Goal: Transaction & Acquisition: Obtain resource

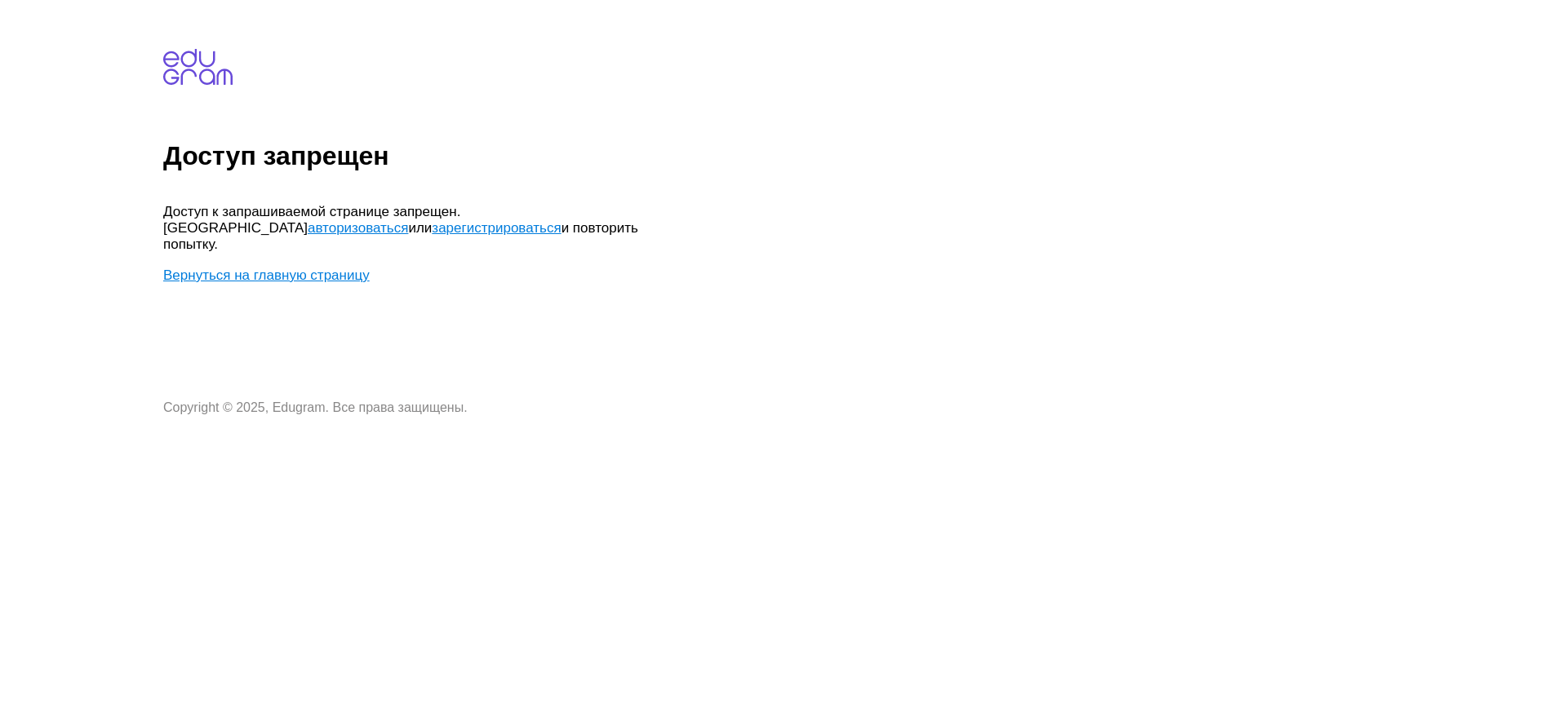
click at [303, 268] on link "Вернуться на главную страницу" at bounding box center [266, 276] width 206 height 16
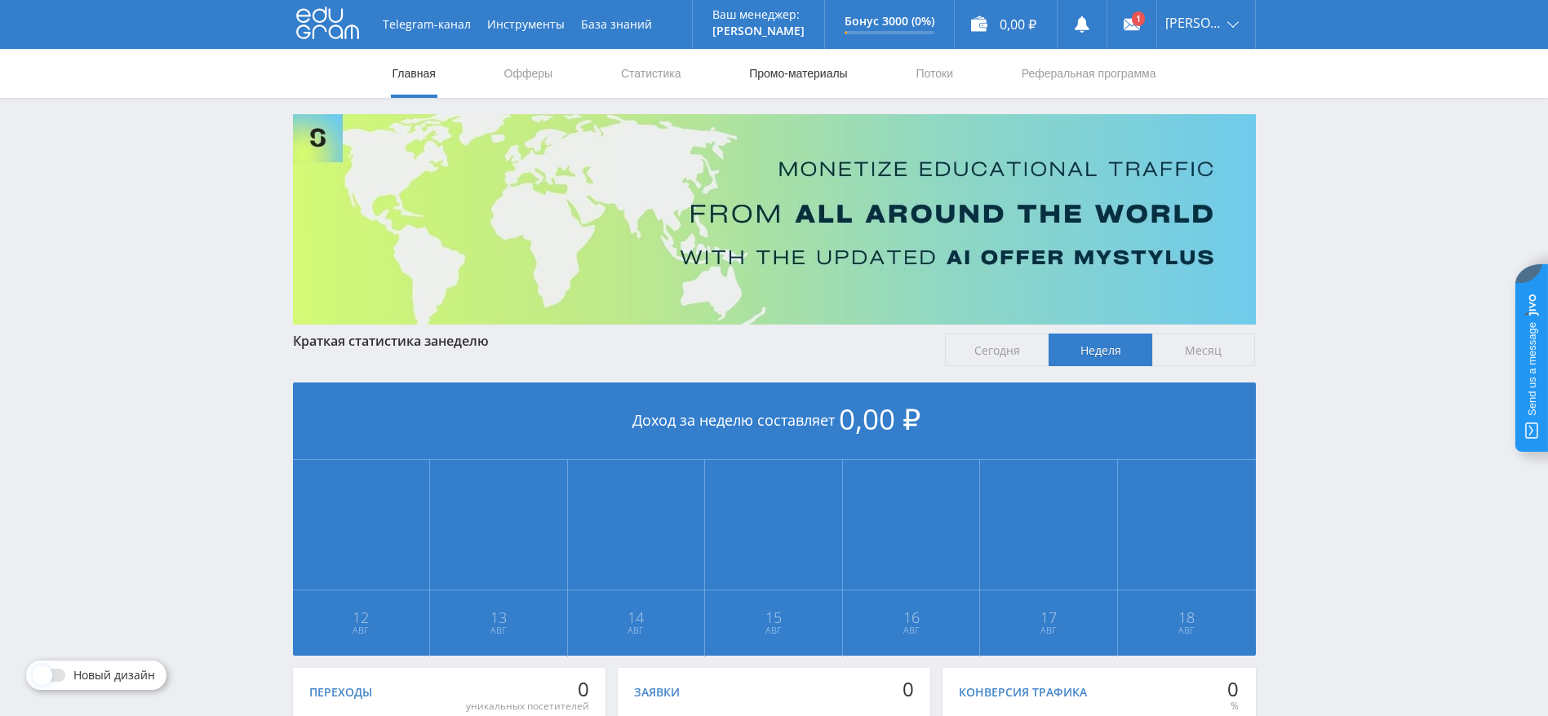
click at [791, 82] on link "Промо-материалы" at bounding box center [797, 73] width 101 height 49
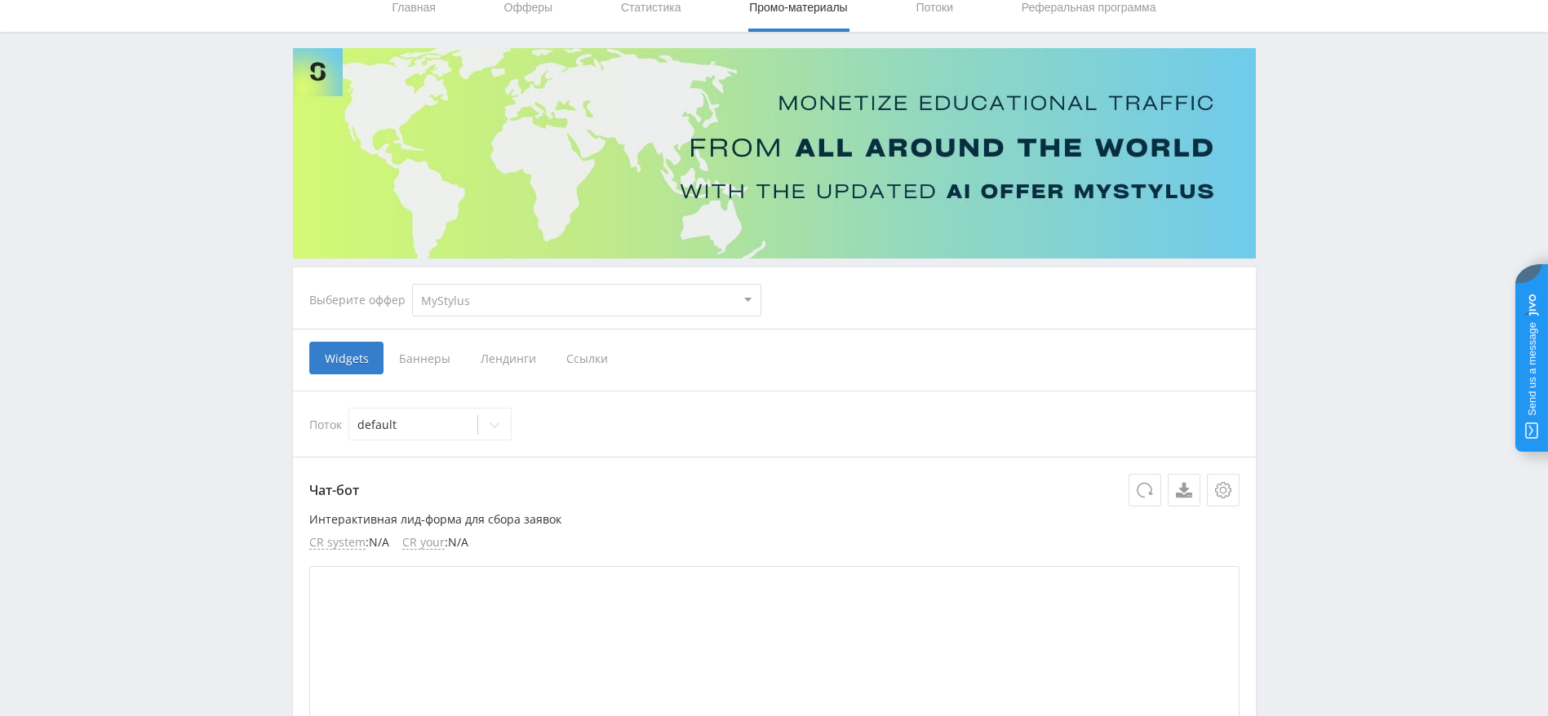
scroll to position [122, 0]
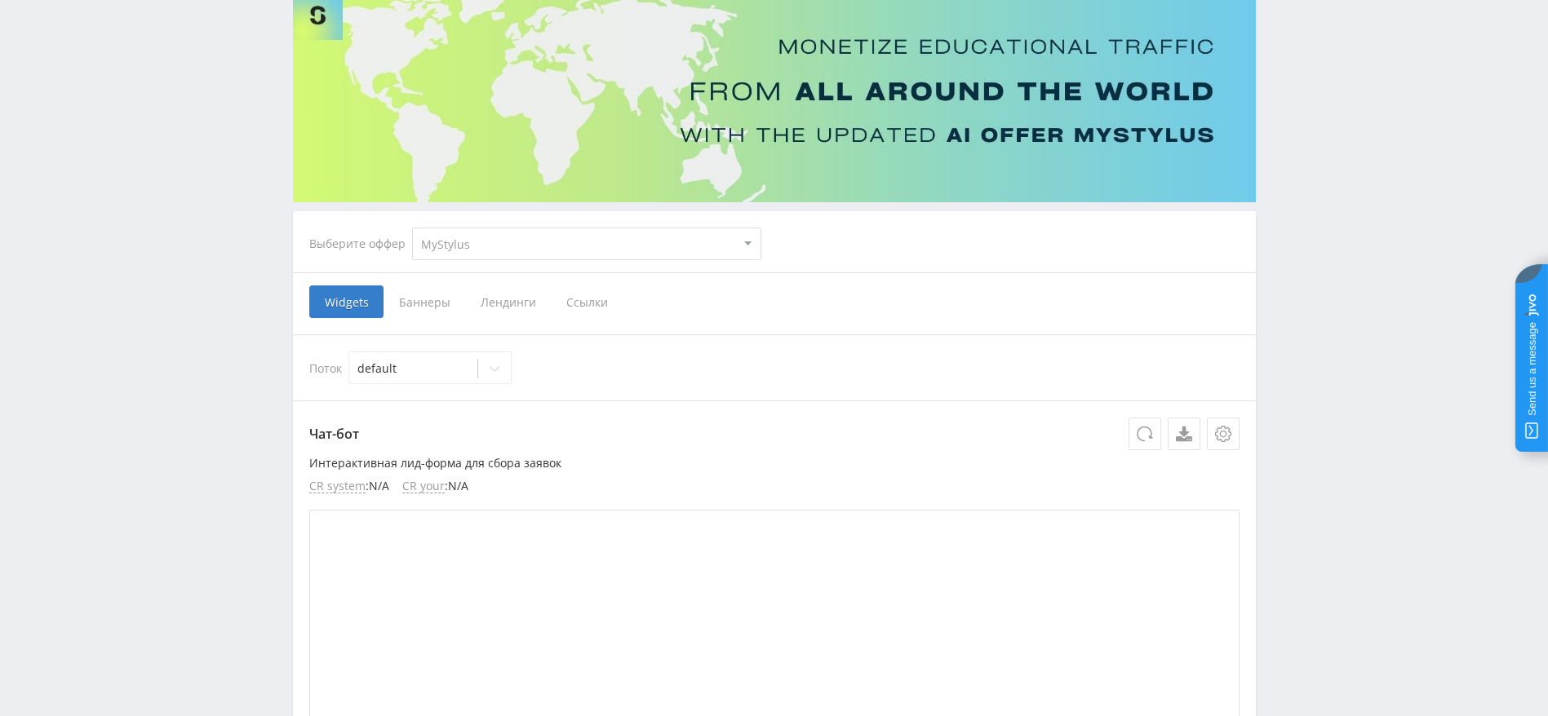
click at [514, 305] on span "Лендинги" at bounding box center [508, 302] width 86 height 33
click at [0, 0] on input "Лендинги" at bounding box center [0, 0] width 0 height 0
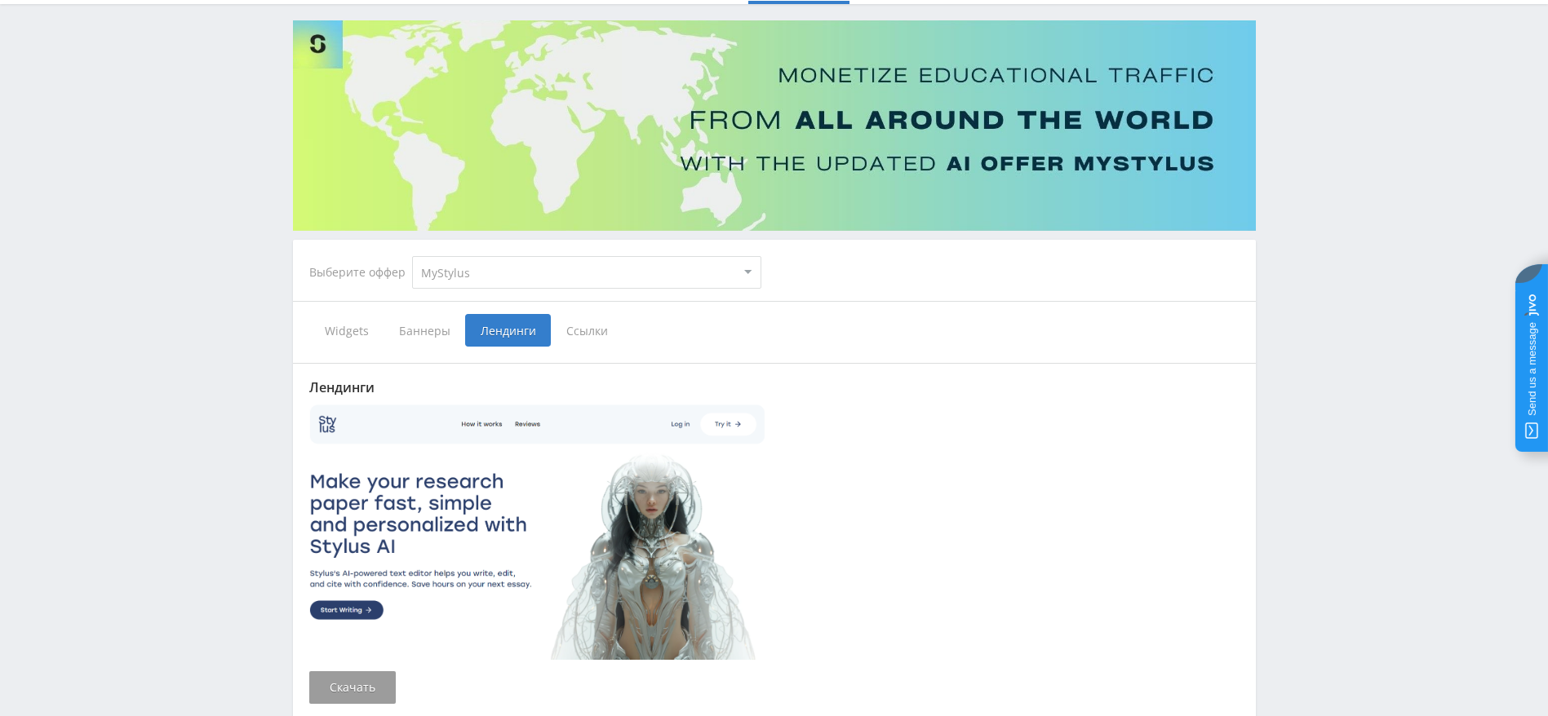
scroll to position [245, 0]
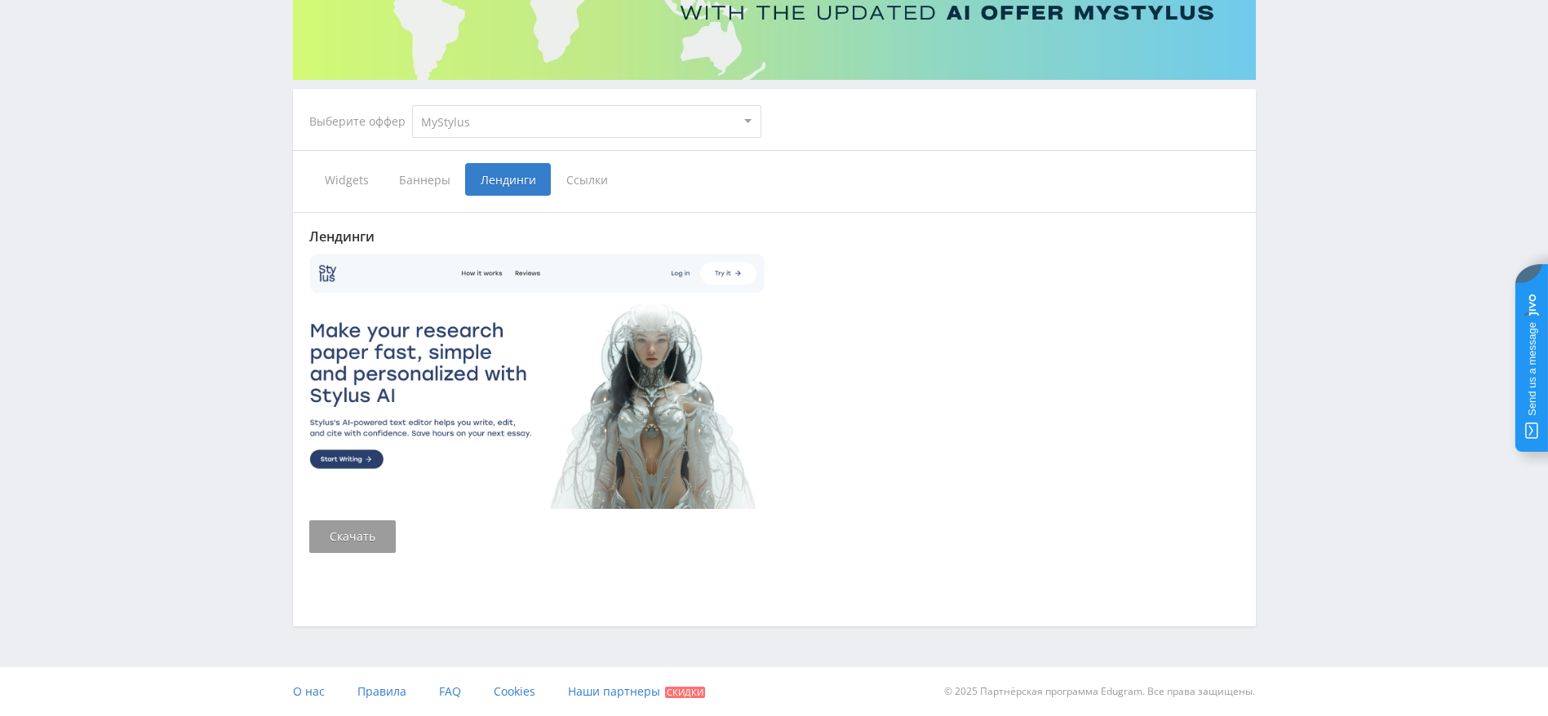
click at [482, 377] on img at bounding box center [537, 380] width 457 height 257
click at [381, 423] on img at bounding box center [537, 380] width 457 height 257
click at [353, 529] on link "Скачать" at bounding box center [352, 537] width 86 height 33
drag, startPoint x: 571, startPoint y: 430, endPoint x: 957, endPoint y: 452, distance: 386.6
click at [957, 452] on div at bounding box center [774, 382] width 930 height 260
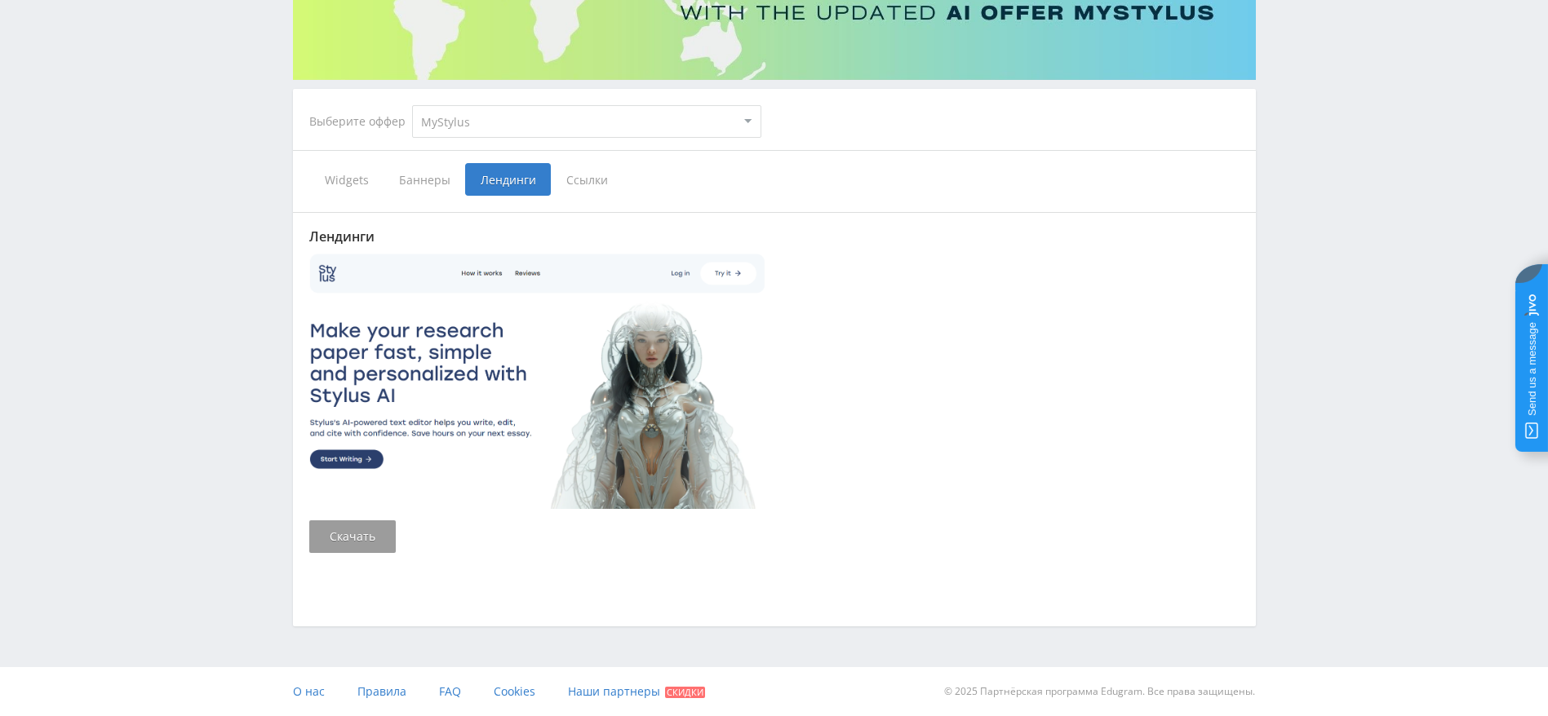
click at [570, 177] on span "Ссылки" at bounding box center [587, 179] width 73 height 33
click at [0, 0] on input "Ссылки" at bounding box center [0, 0] width 0 height 0
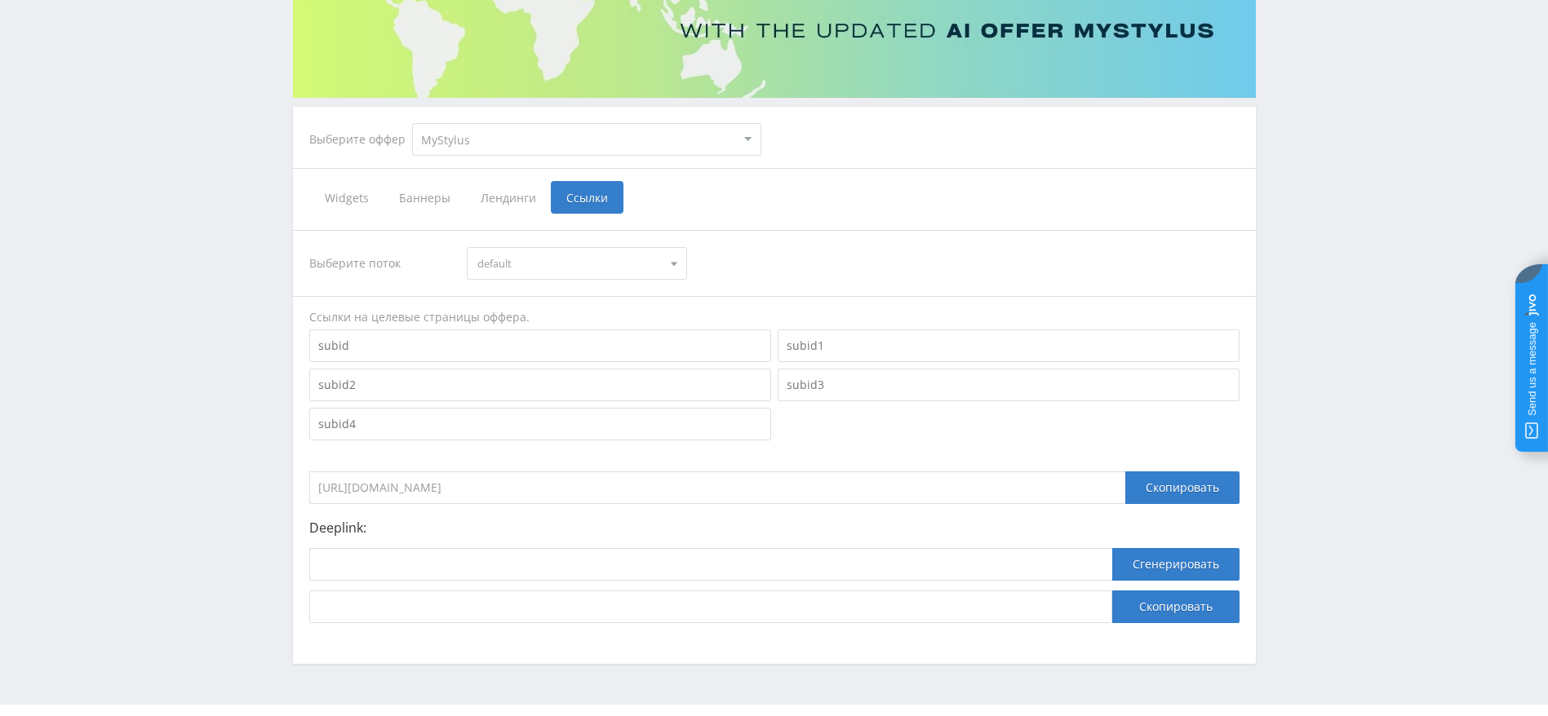
scroll to position [264, 0]
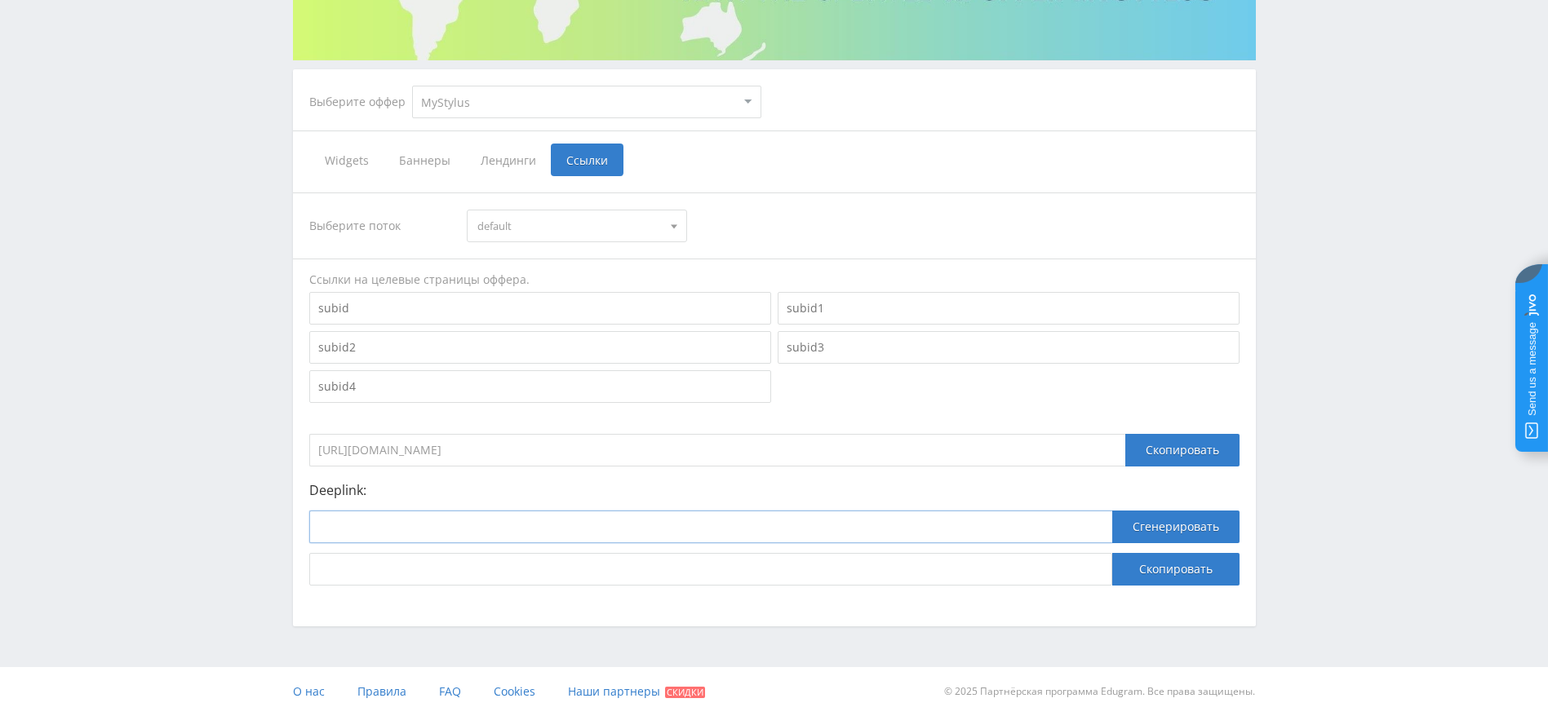
click at [435, 519] on input at bounding box center [710, 527] width 803 height 33
paste input "[URL]"
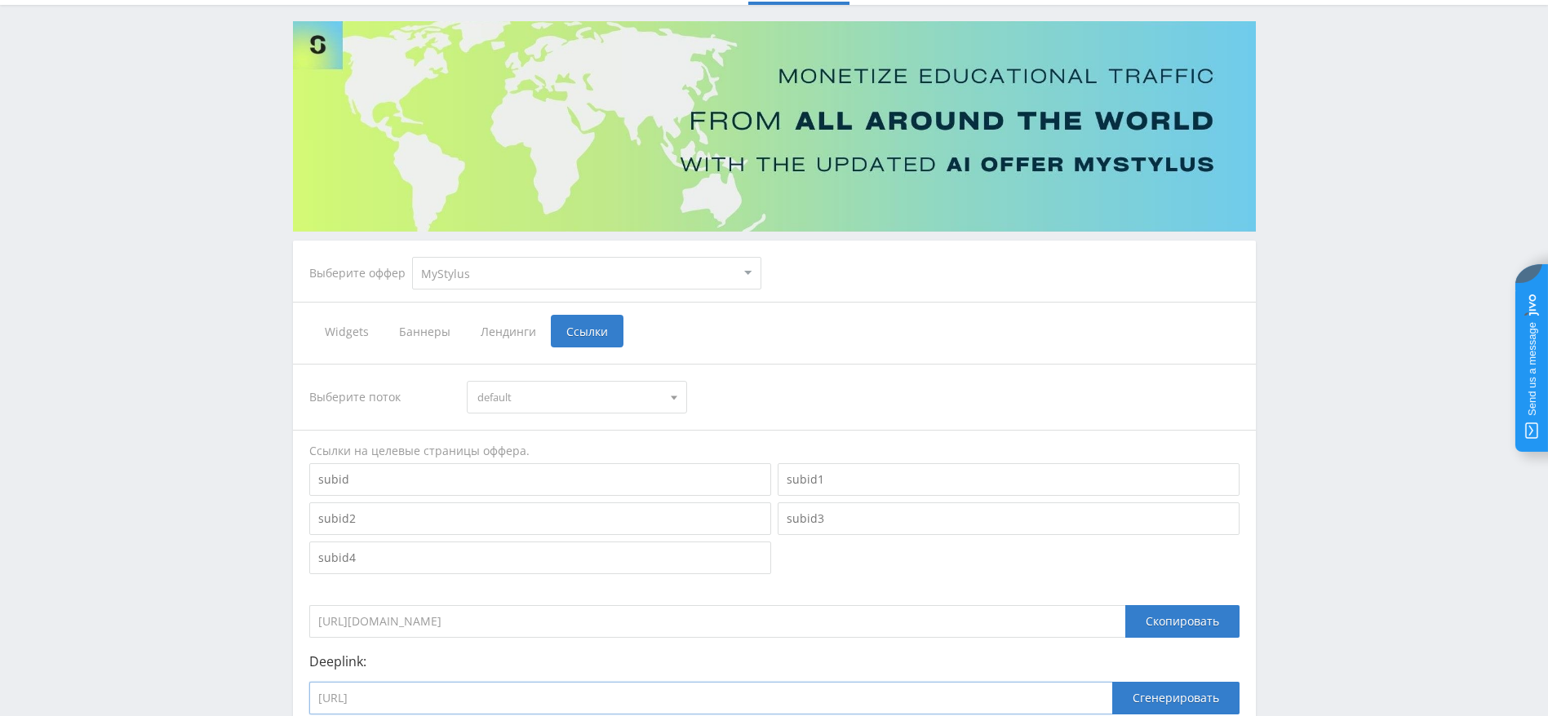
scroll to position [245, 0]
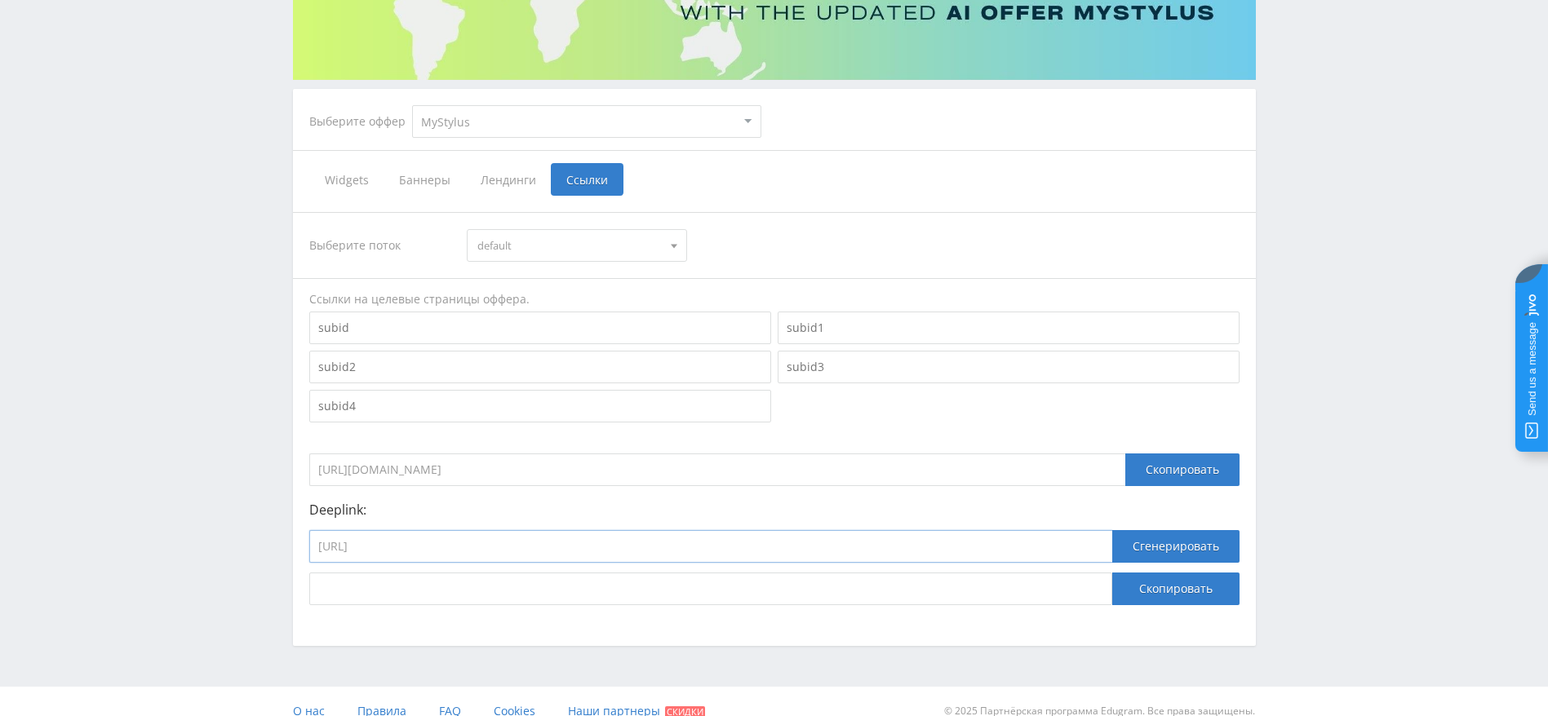
type input "[URL]"
drag, startPoint x: 792, startPoint y: 465, endPoint x: 305, endPoint y: 491, distance: 487.0
click at [305, 491] on div "Выберите поток default default Ссылки на целевые страницы оффера. [URL][DOMAIN_…" at bounding box center [774, 409] width 963 height 426
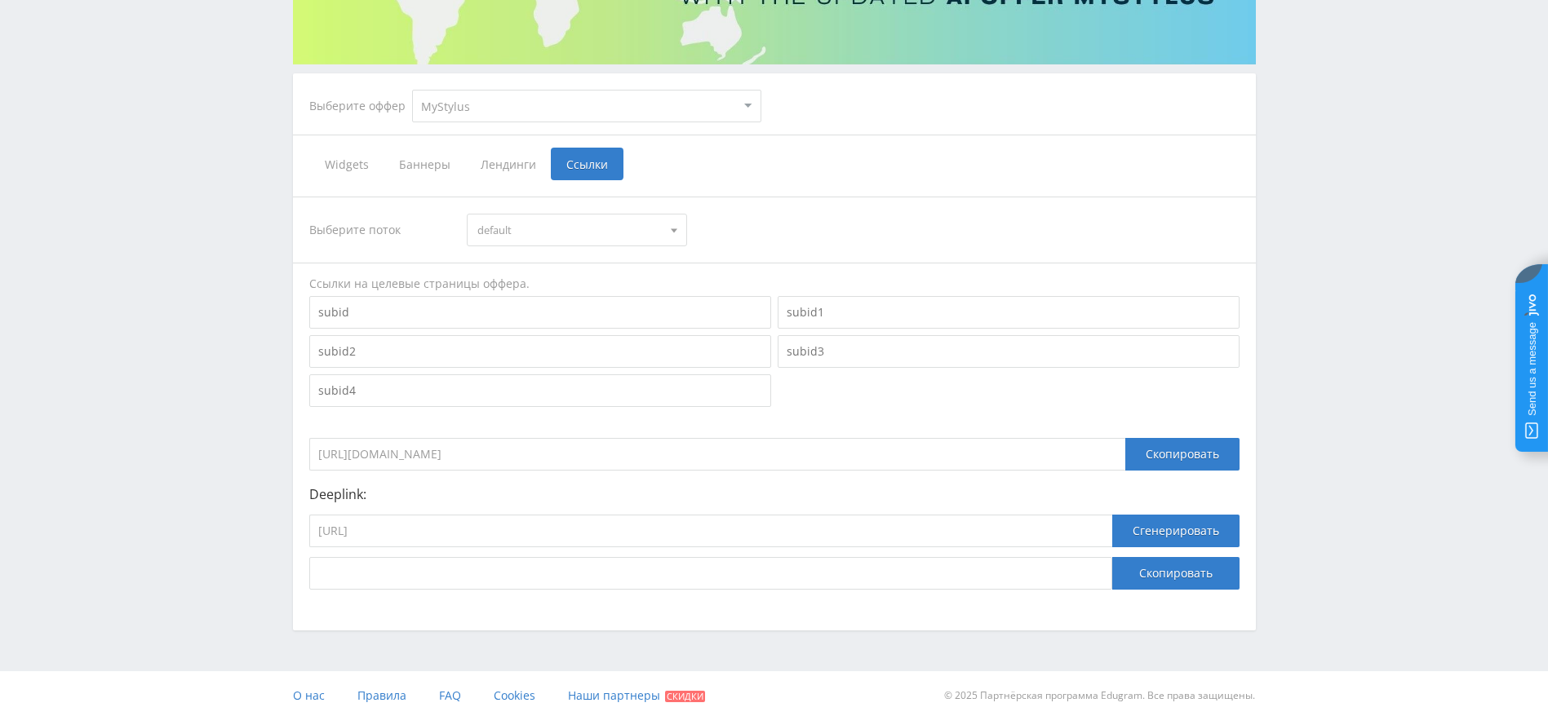
scroll to position [264, 0]
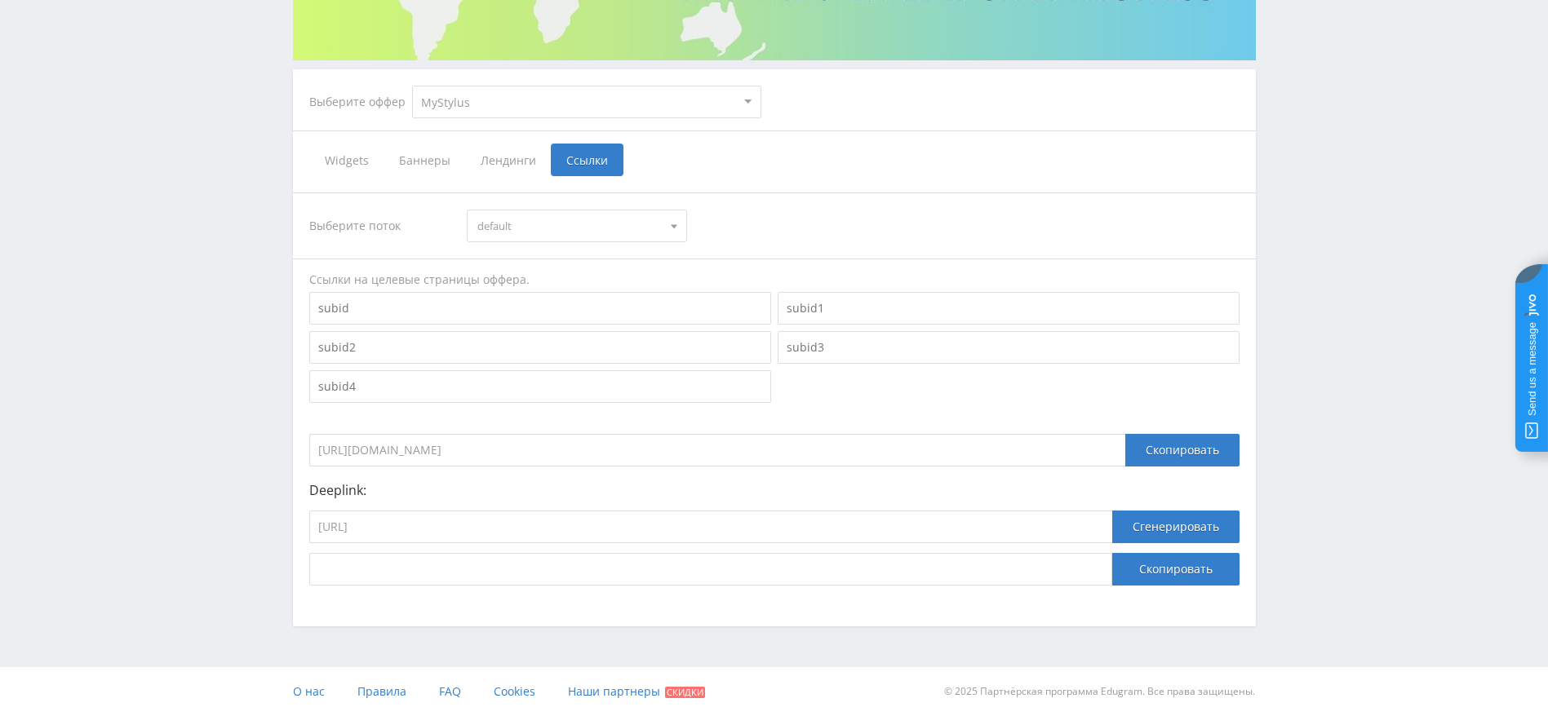
click at [506, 153] on span "Лендинги" at bounding box center [508, 160] width 86 height 33
click at [0, 0] on input "Лендинги" at bounding box center [0, 0] width 0 height 0
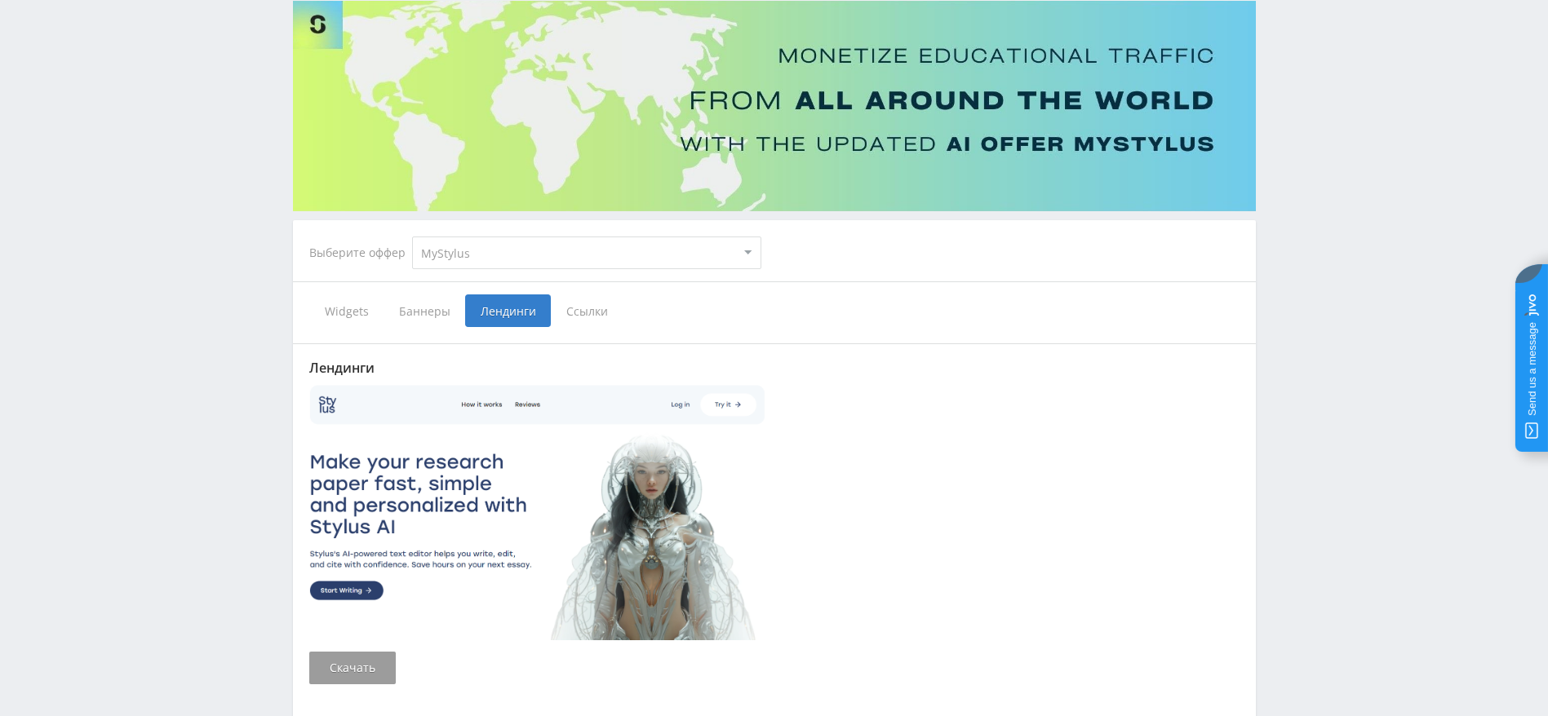
scroll to position [245, 0]
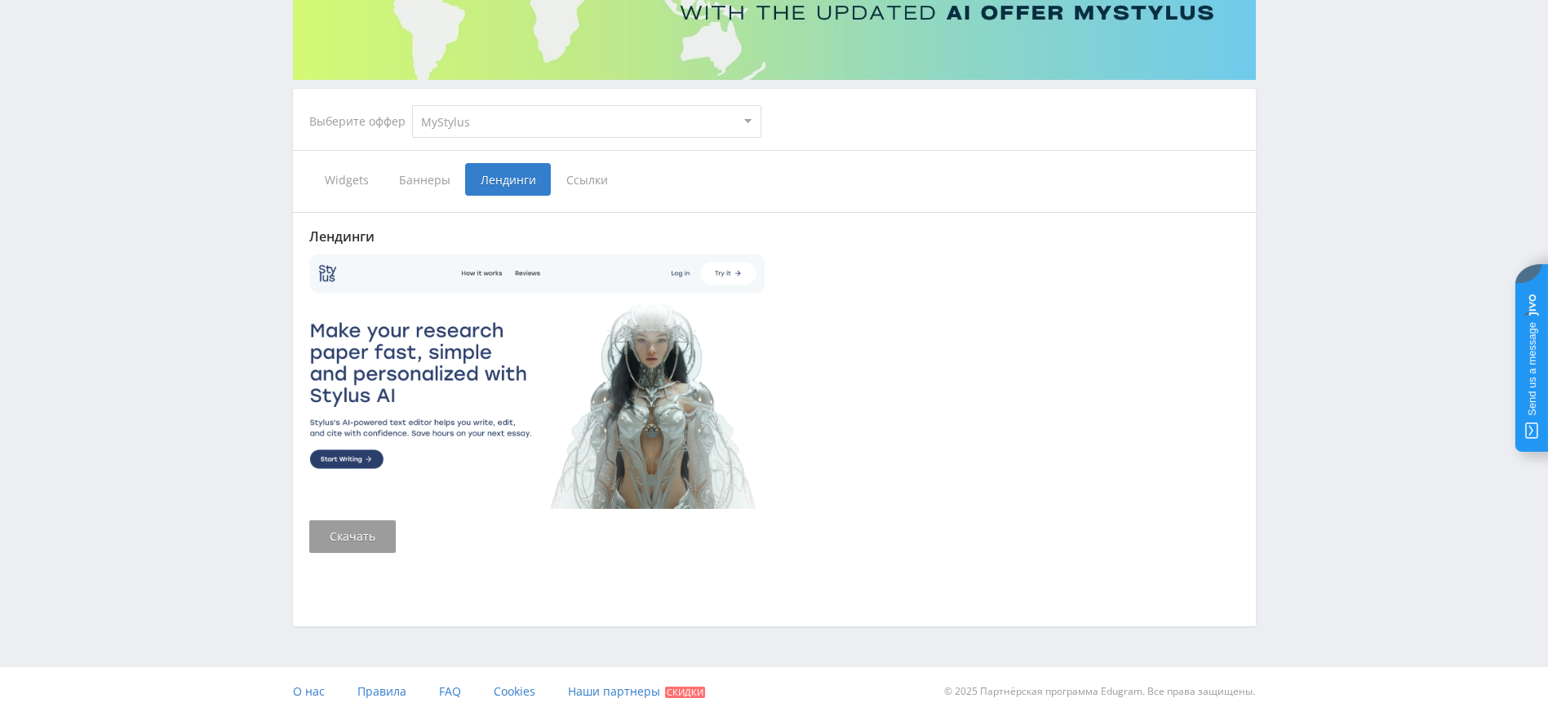
click at [570, 183] on span "Ссылки" at bounding box center [587, 179] width 73 height 33
click at [0, 0] on input "Ссылки" at bounding box center [0, 0] width 0 height 0
